Goal: Task Accomplishment & Management: Manage account settings

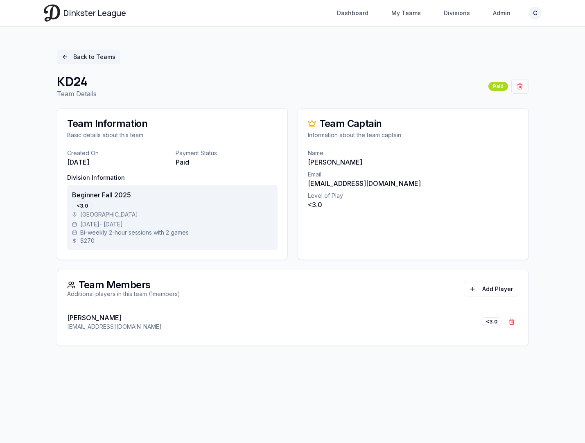
click at [85, 59] on link "Back to Teams" at bounding box center [88, 56] width 63 height 15
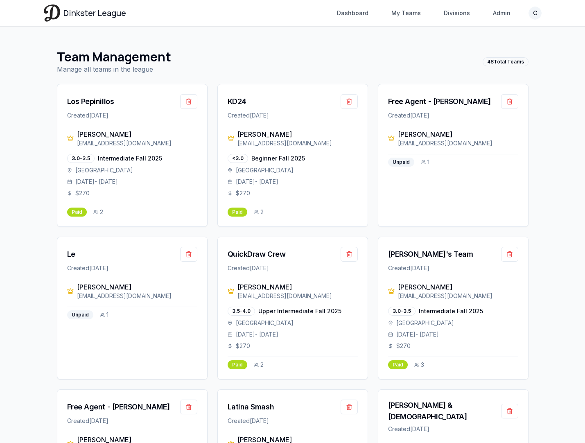
drag, startPoint x: 265, startPoint y: 214, endPoint x: 257, endPoint y: 214, distance: 8.2
click at [257, 214] on div "Paid 2" at bounding box center [292, 210] width 130 height 13
drag, startPoint x: 268, startPoint y: 214, endPoint x: 222, endPoint y: 214, distance: 46.6
click at [222, 214] on div "[PERSON_NAME] [EMAIL_ADDRESS][DOMAIN_NAME] <3.0 Beginner Fall 2025 [GEOGRAPHIC_…" at bounding box center [293, 177] width 150 height 97
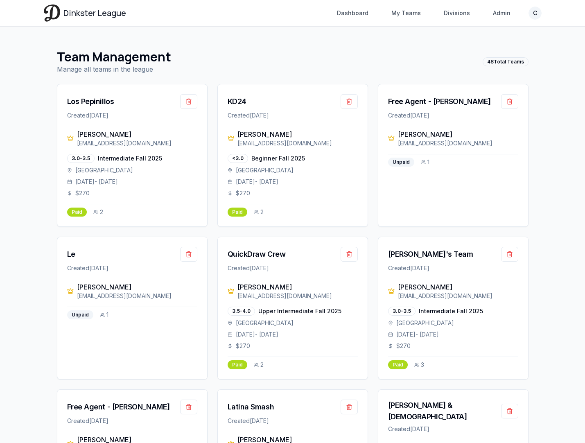
drag, startPoint x: 257, startPoint y: 209, endPoint x: 240, endPoint y: 179, distance: 35.0
click at [239, 179] on div "[PERSON_NAME] [EMAIL_ADDRESS][DOMAIN_NAME] <3.0 Beginner Fall 2025 [GEOGRAPHIC_…" at bounding box center [293, 177] width 150 height 97
